Goal: Task Accomplishment & Management: Use online tool/utility

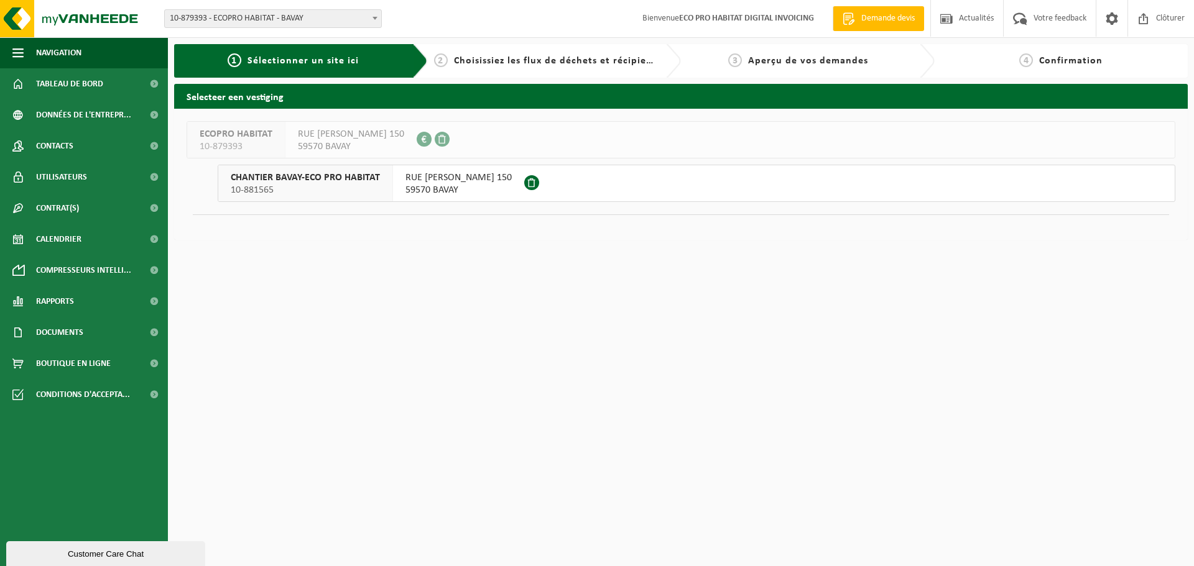
click at [332, 182] on span "CHANTIER BAVAY-ECO PRO HABITAT" at bounding box center [305, 178] width 149 height 12
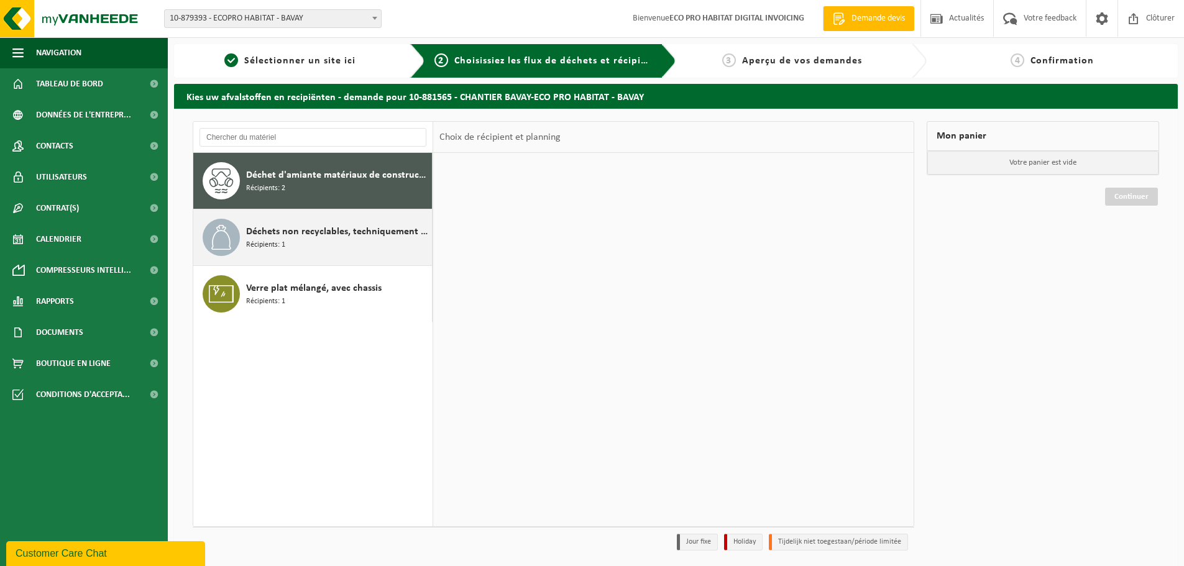
click at [346, 237] on span "Déchets non recyclables, techniquement non combustibles (combustibles)" at bounding box center [337, 231] width 183 height 15
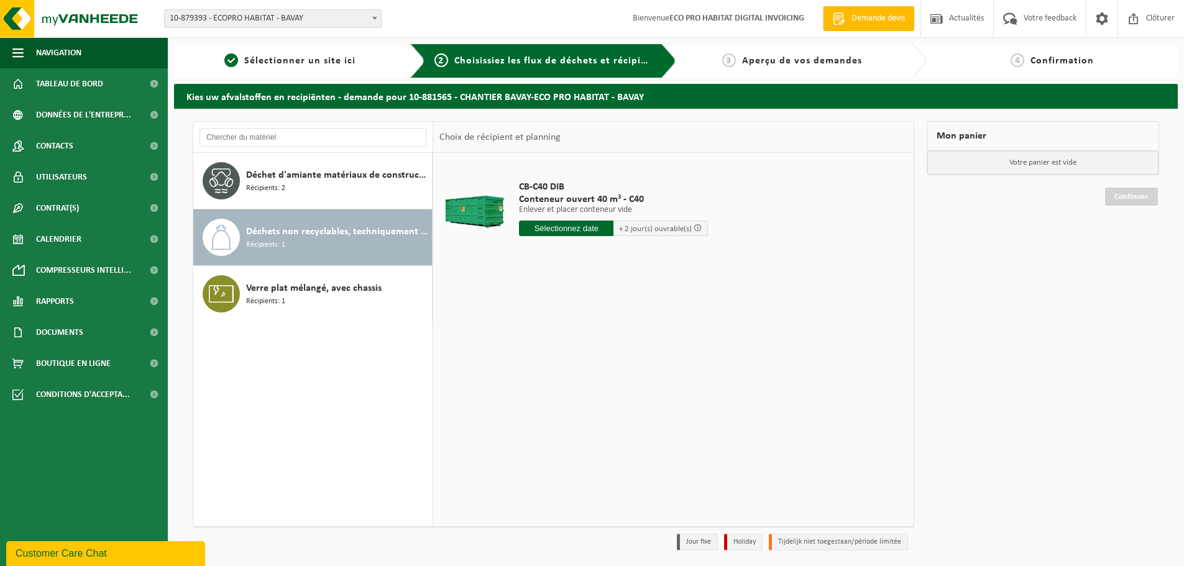
click at [577, 227] on input "text" at bounding box center [566, 229] width 95 height 16
click at [531, 356] on div "20" at bounding box center [531, 359] width 22 height 20
type input "à partir de 2025-10-20"
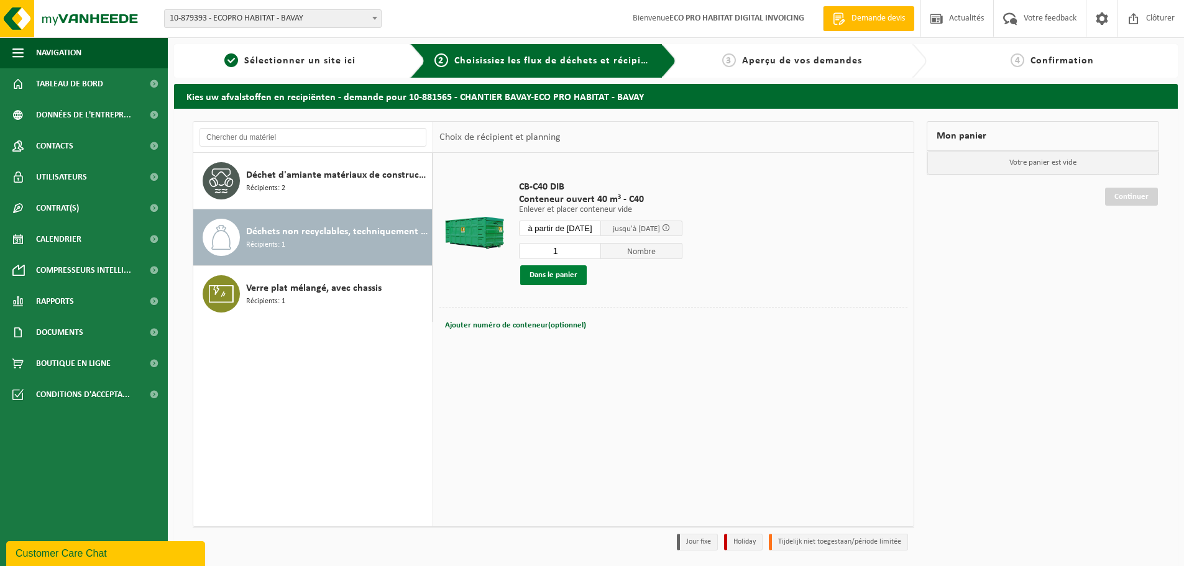
click at [550, 272] on button "Dans le panier" at bounding box center [553, 275] width 67 height 20
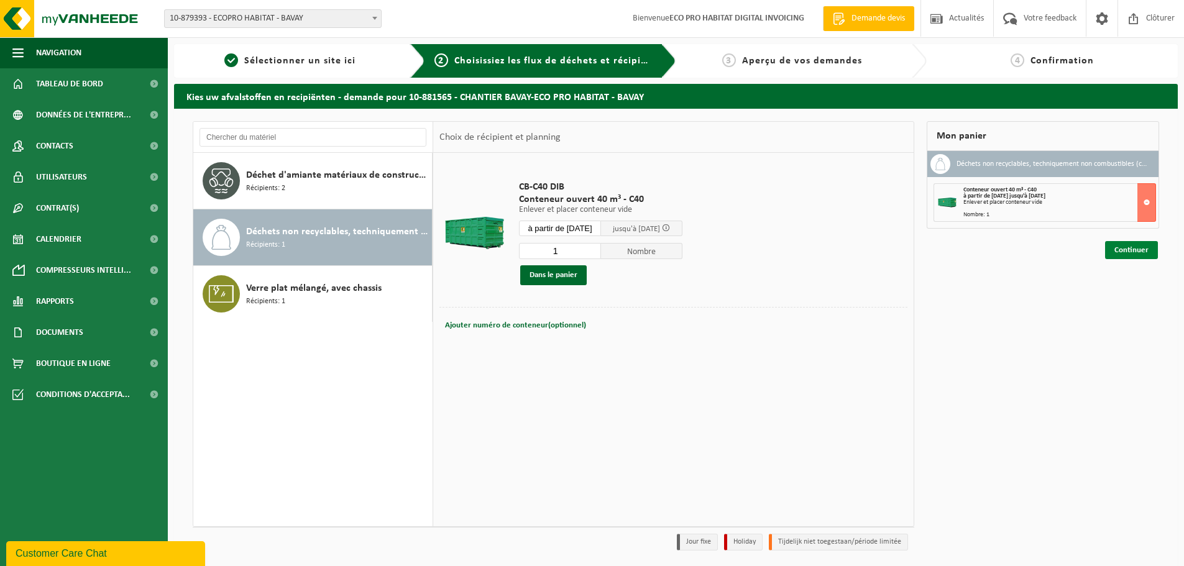
click at [1151, 244] on link "Continuer" at bounding box center [1132, 250] width 53 height 18
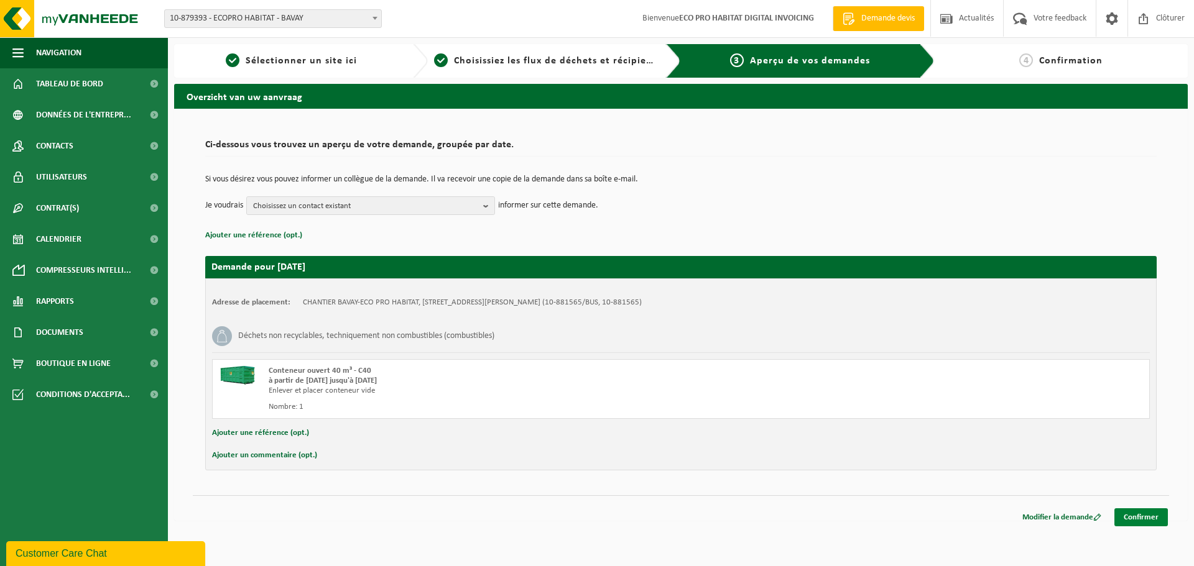
click at [1140, 514] on link "Confirmer" at bounding box center [1140, 518] width 53 height 18
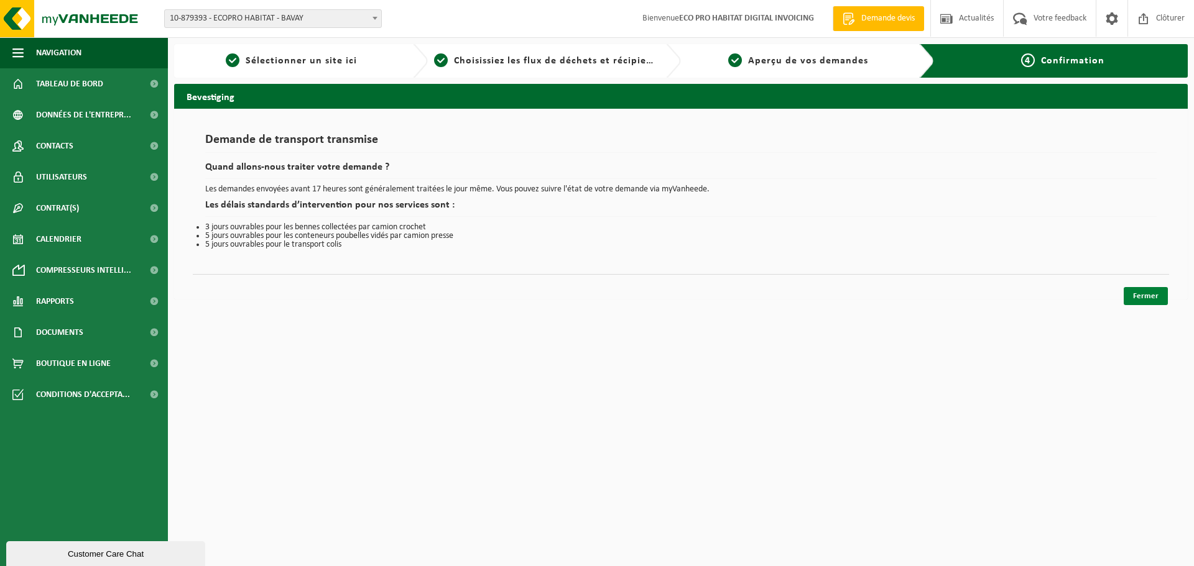
click at [1137, 295] on link "Fermer" at bounding box center [1146, 296] width 44 height 18
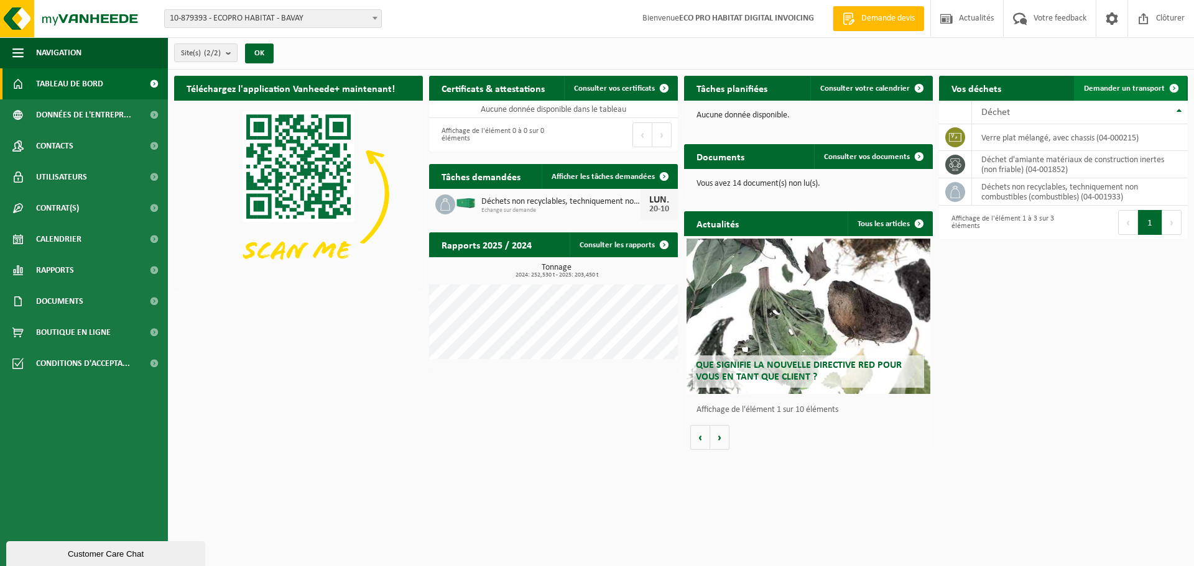
click at [1138, 85] on span "Demander un transport" at bounding box center [1124, 89] width 81 height 8
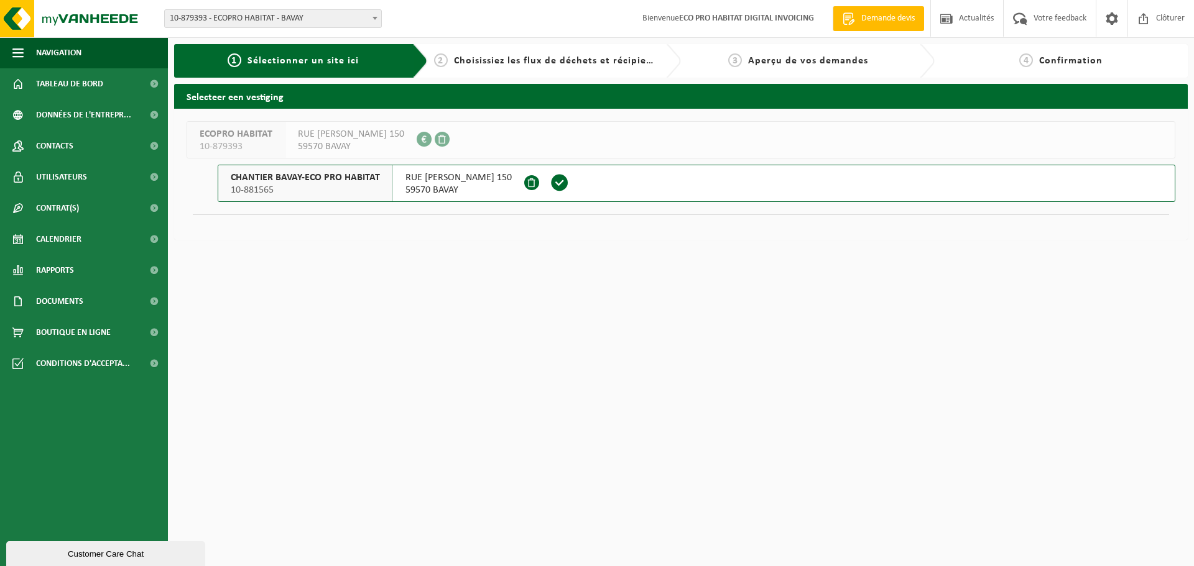
click at [353, 179] on span "CHANTIER BAVAY-ECO PRO HABITAT" at bounding box center [305, 178] width 149 height 12
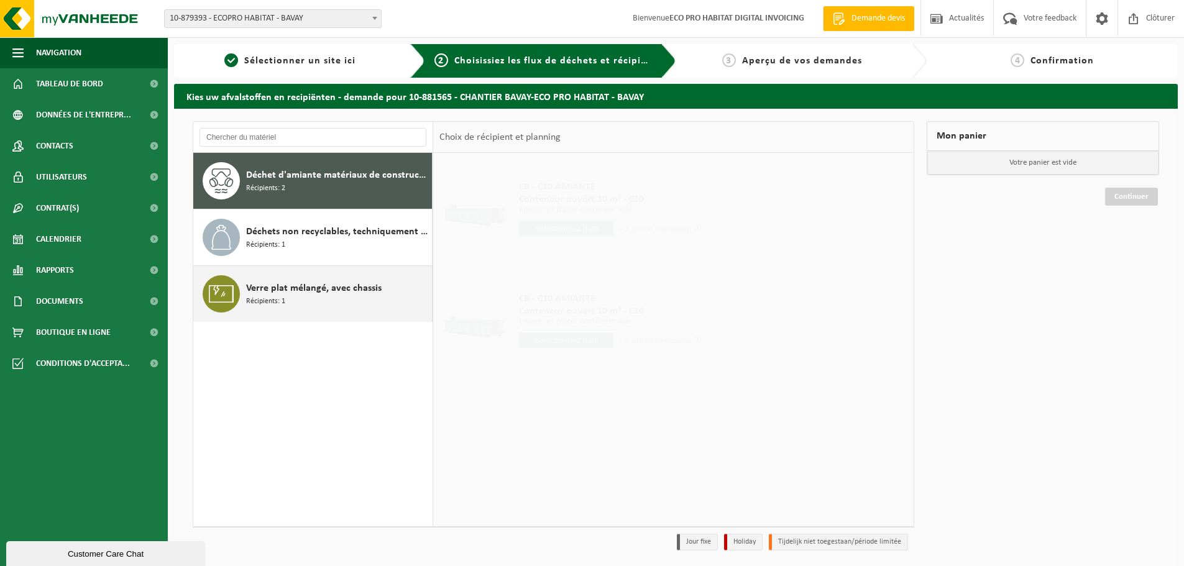
click at [326, 293] on span "Verre plat mélangé, avec chassis" at bounding box center [314, 288] width 136 height 15
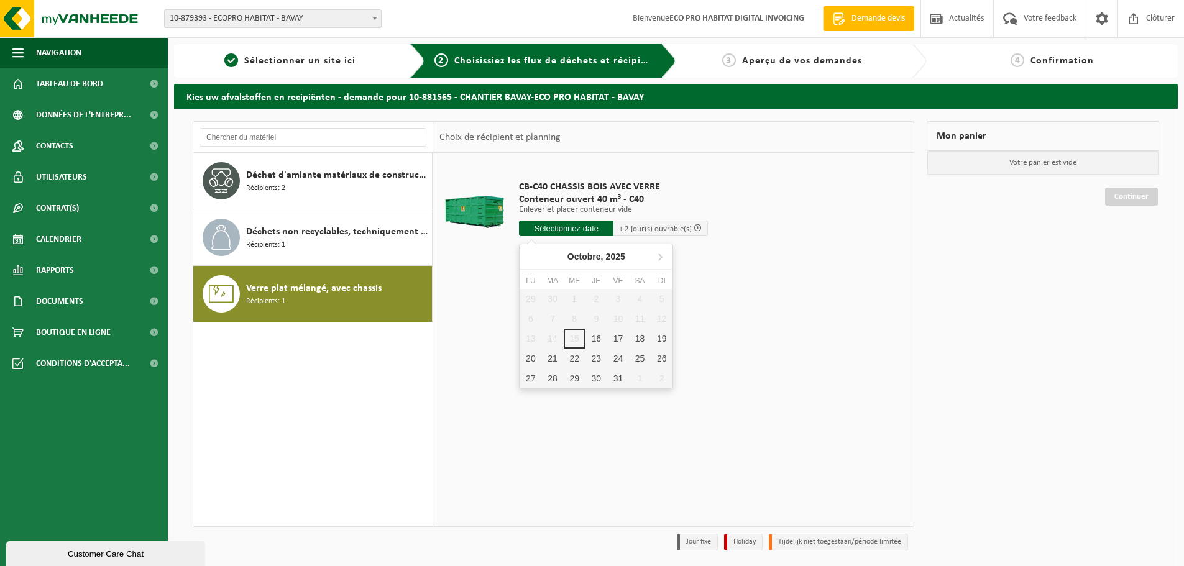
click at [559, 224] on input "text" at bounding box center [566, 229] width 95 height 16
click at [527, 356] on div "20" at bounding box center [531, 359] width 22 height 20
type input "à partir de 2025-10-20"
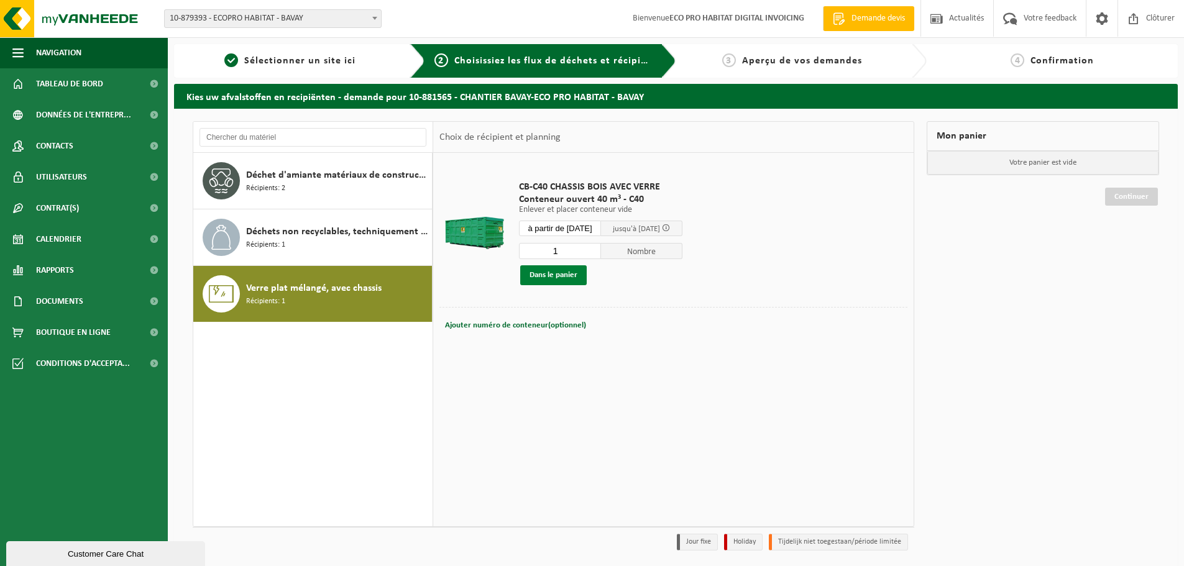
click at [559, 271] on button "Dans le panier" at bounding box center [553, 275] width 67 height 20
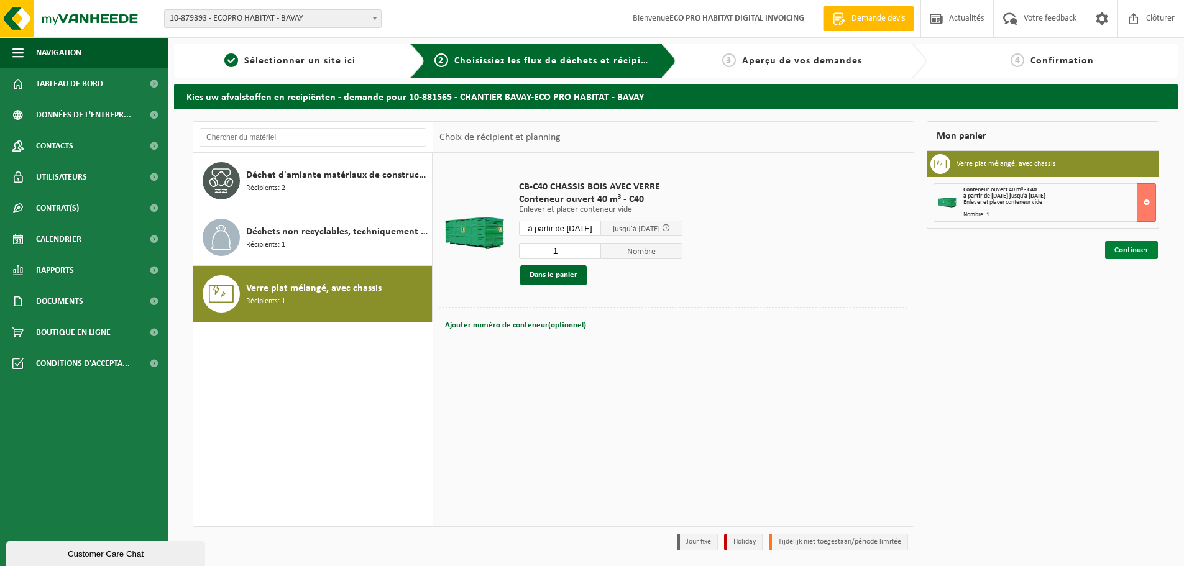
click at [1138, 244] on link "Continuer" at bounding box center [1132, 250] width 53 height 18
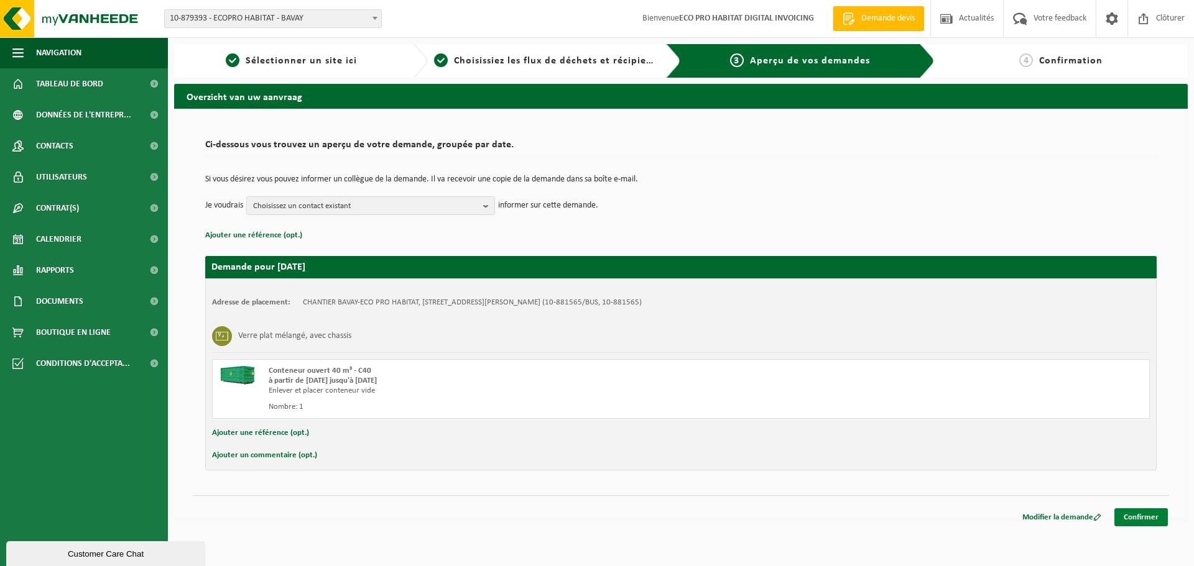
click at [1143, 512] on link "Confirmer" at bounding box center [1140, 518] width 53 height 18
